Goal: Information Seeking & Learning: Check status

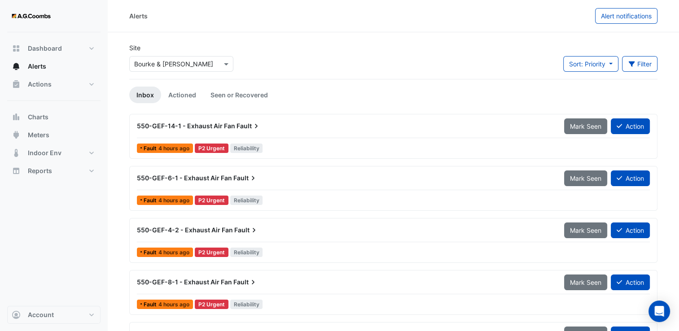
drag, startPoint x: 169, startPoint y: 60, endPoint x: 170, endPoint y: 65, distance: 5.5
click at [169, 60] on input "text" at bounding box center [172, 64] width 76 height 9
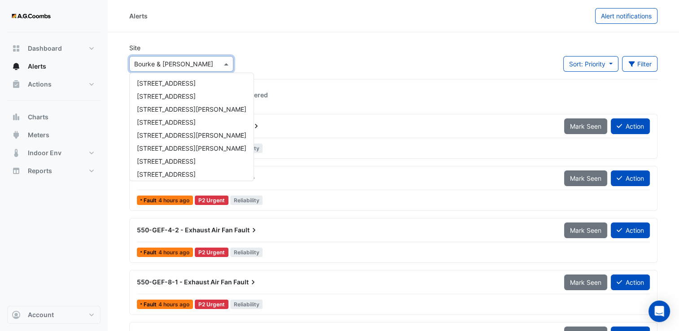
scroll to position [56, 0]
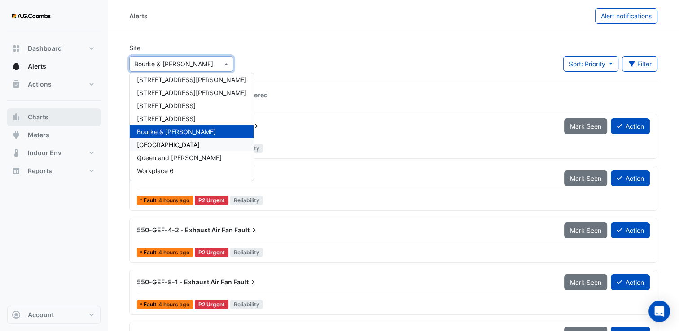
click at [38, 109] on button "Charts" at bounding box center [53, 117] width 93 height 18
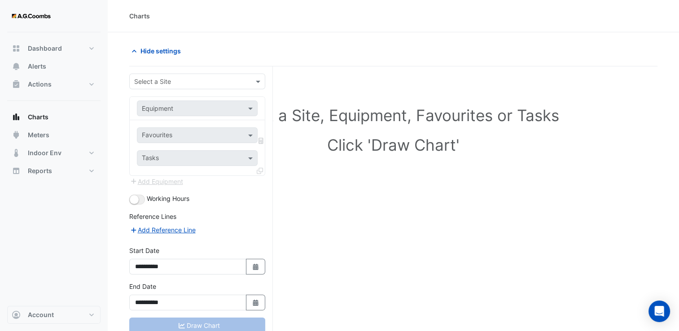
click at [150, 79] on input "text" at bounding box center [188, 81] width 108 height 9
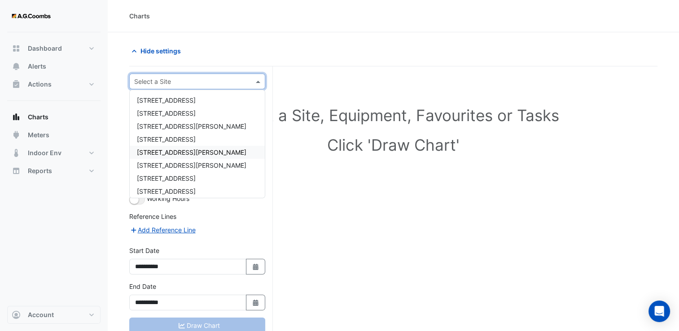
click at [170, 148] on span "[STREET_ADDRESS][PERSON_NAME]" at bounding box center [191, 152] width 109 height 8
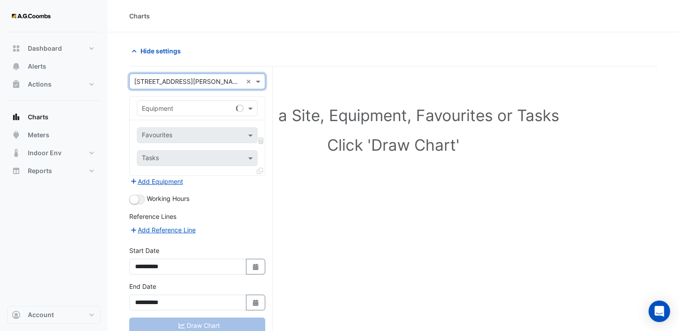
click at [179, 111] on input "text" at bounding box center [188, 108] width 93 height 9
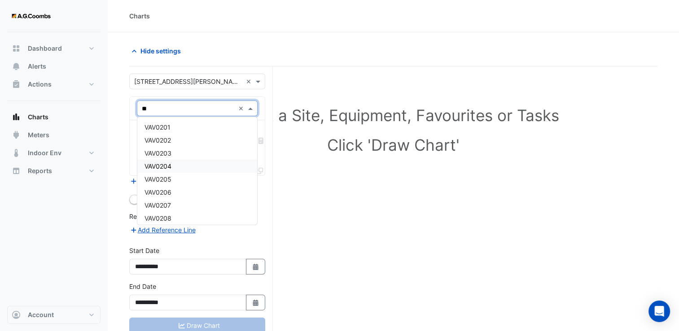
type input "*"
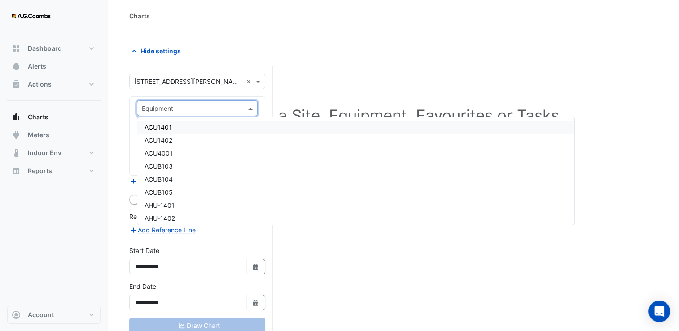
click at [164, 110] on input "text" at bounding box center [188, 108] width 93 height 9
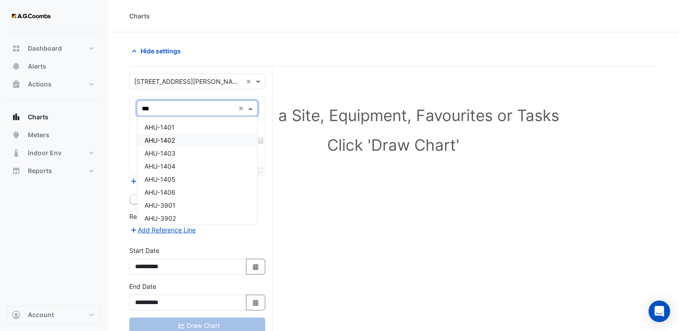
type input "***"
click at [429, 157] on div "Select a Site, Equipment, Favourites or Tasks Click 'Draw Chart'" at bounding box center [393, 131] width 517 height 109
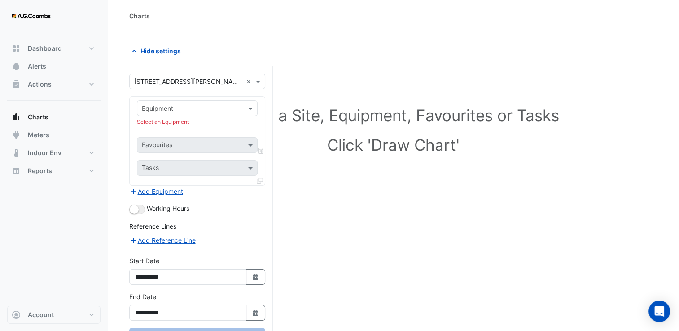
click at [182, 107] on input "text" at bounding box center [188, 108] width 93 height 9
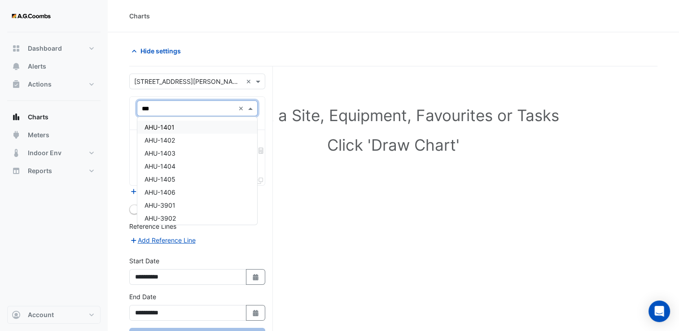
click at [172, 108] on input "***" at bounding box center [188, 108] width 93 height 9
type input "*"
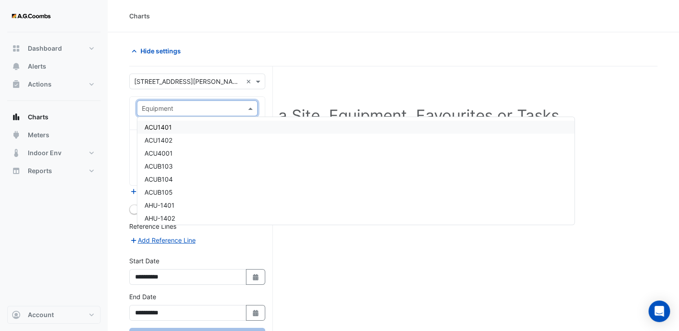
click at [342, 71] on div "Select a Site, Equipment, Favourites or Tasks Click 'Draw Chart'" at bounding box center [393, 217] width 528 height 302
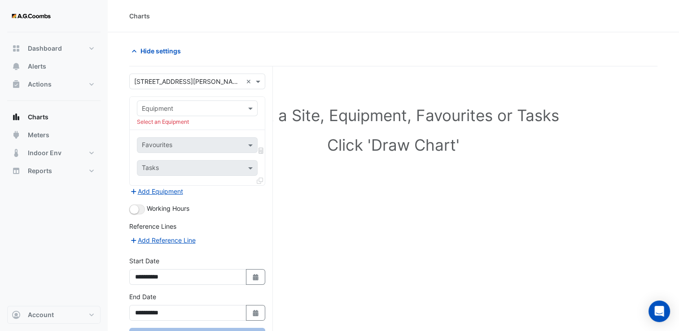
click at [432, 190] on div "Select a Site, Equipment, Favourites or Tasks Click 'Draw Chart'" at bounding box center [393, 217] width 528 height 302
click at [152, 110] on input "text" at bounding box center [188, 108] width 93 height 9
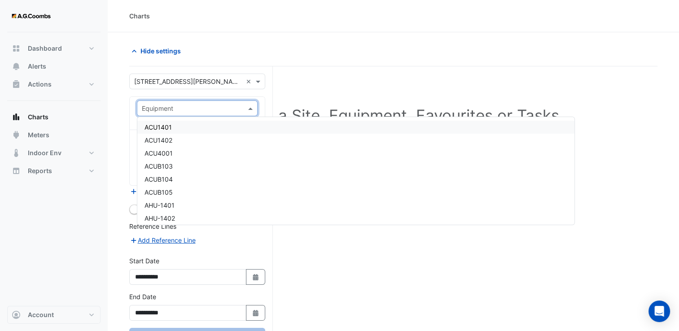
click at [153, 107] on input "text" at bounding box center [188, 108] width 93 height 9
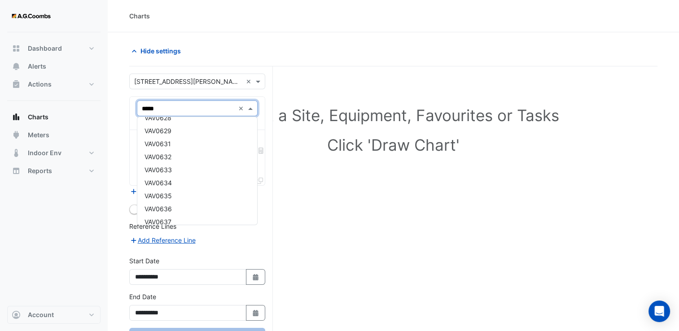
scroll to position [404, 0]
type input "*****"
click at [180, 131] on div "VAV0601" at bounding box center [197, 127] width 120 height 13
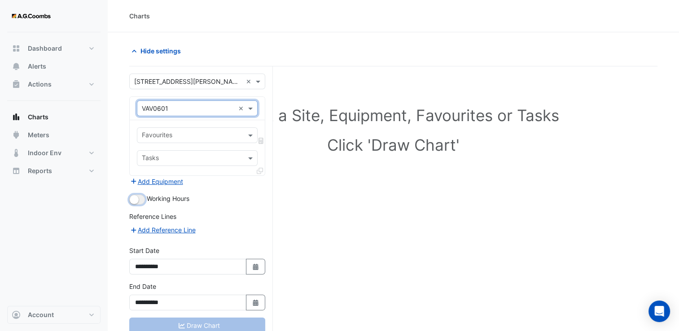
click at [135, 197] on small "button" at bounding box center [134, 199] width 9 height 9
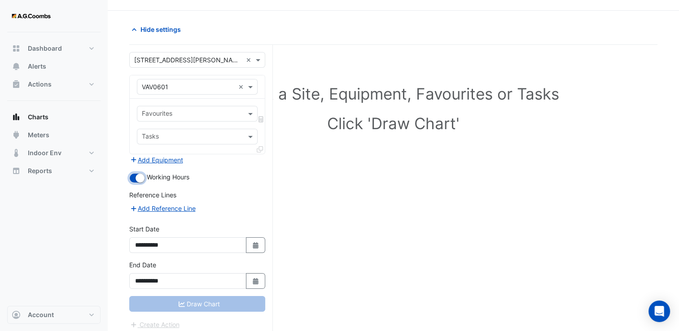
scroll to position [34, 0]
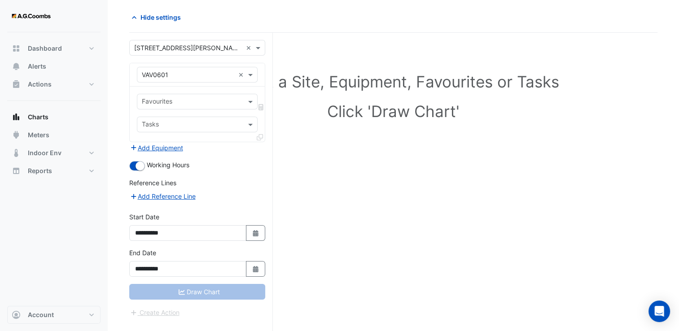
click at [179, 98] on input "text" at bounding box center [192, 102] width 100 height 9
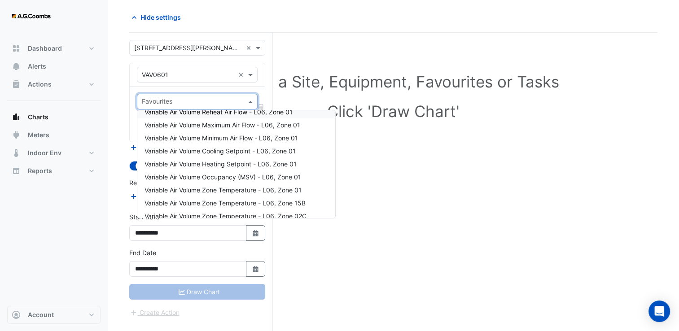
scroll to position [90, 0]
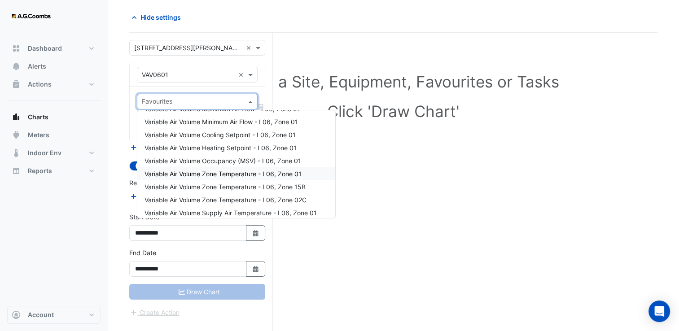
click at [240, 173] on span "Variable Air Volume Zone Temperature - L06, Zone 01" at bounding box center [222, 174] width 157 height 8
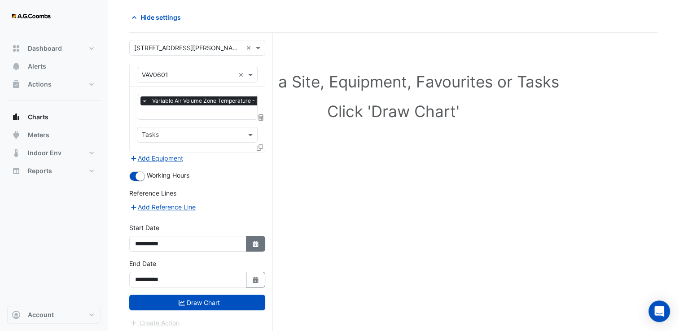
click at [250, 245] on button "Select Date" at bounding box center [256, 244] width 20 height 16
select select "*"
select select "****"
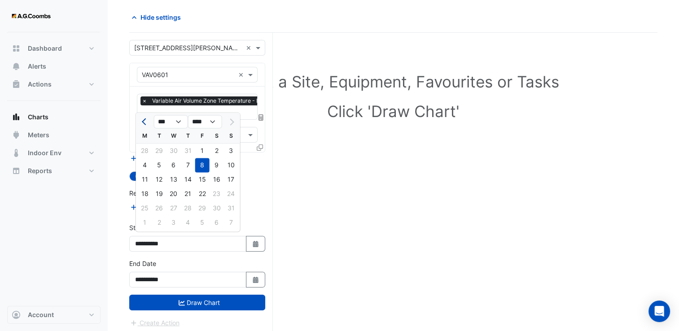
click at [142, 126] on button "Previous month" at bounding box center [145, 121] width 11 height 14
select select "*"
click at [145, 196] on div "21" at bounding box center [145, 194] width 14 height 14
type input "**********"
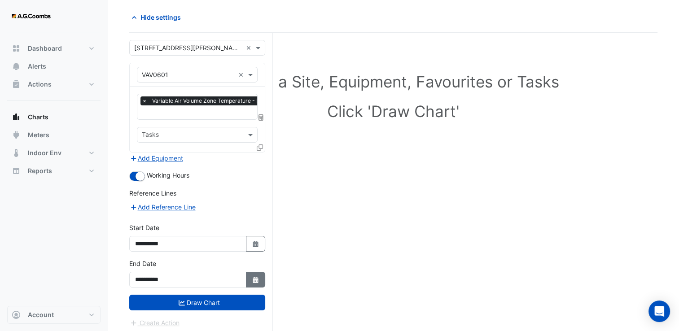
click at [256, 277] on icon "button" at bounding box center [255, 280] width 5 height 6
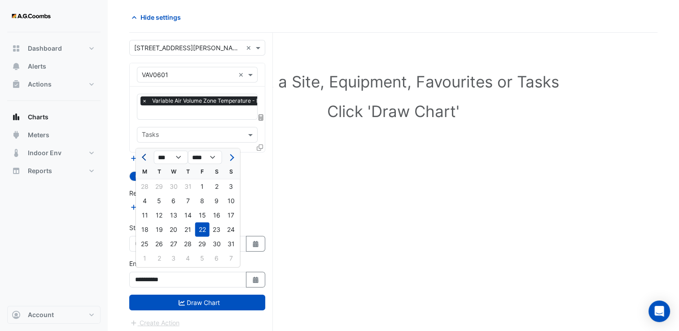
click at [140, 160] on button "Previous month" at bounding box center [145, 157] width 11 height 14
select select "*"
drag, startPoint x: 145, startPoint y: 228, endPoint x: 194, endPoint y: 289, distance: 78.2
click at [145, 230] on div "21" at bounding box center [145, 230] width 14 height 14
type input "**********"
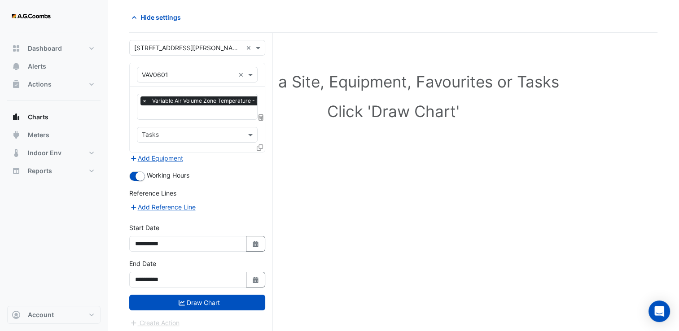
click at [196, 290] on div "**********" at bounding box center [197, 277] width 147 height 36
click at [195, 295] on button "Draw Chart" at bounding box center [197, 303] width 136 height 16
